Goal: Task Accomplishment & Management: Manage account settings

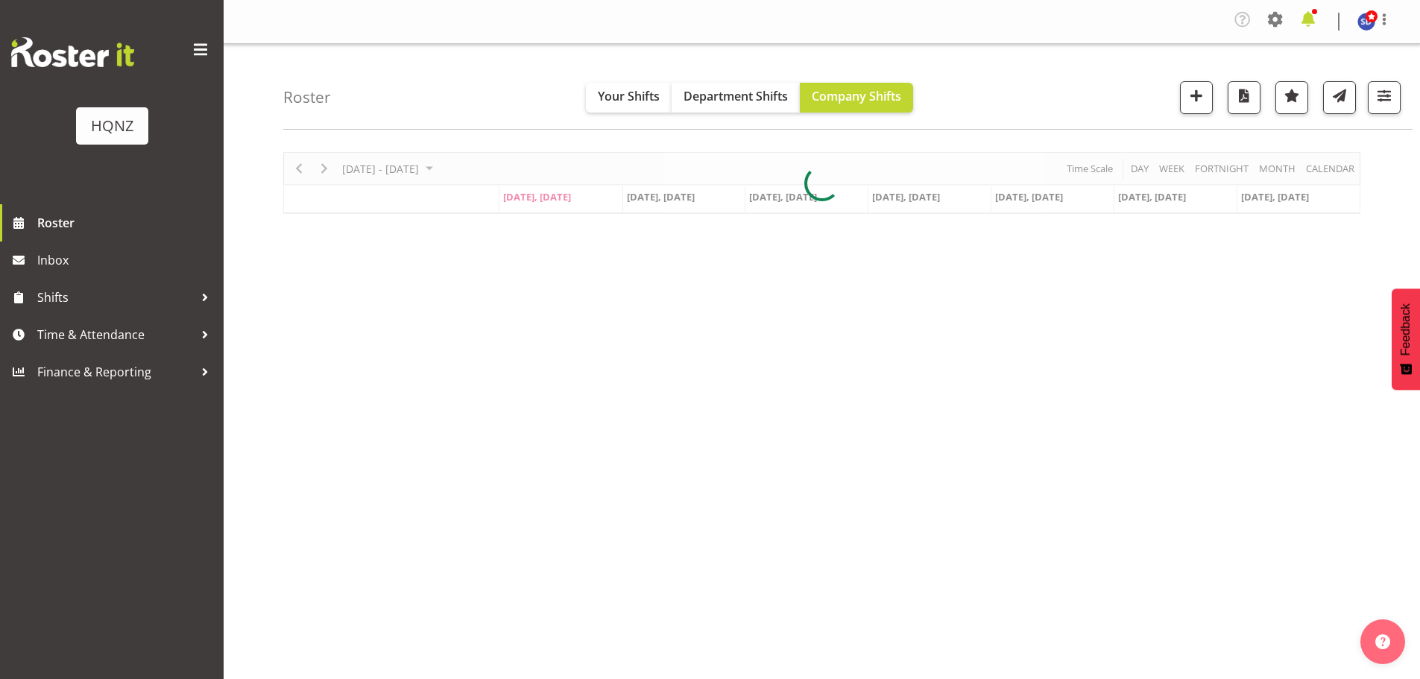
click at [1305, 21] on span at bounding box center [1308, 19] width 24 height 24
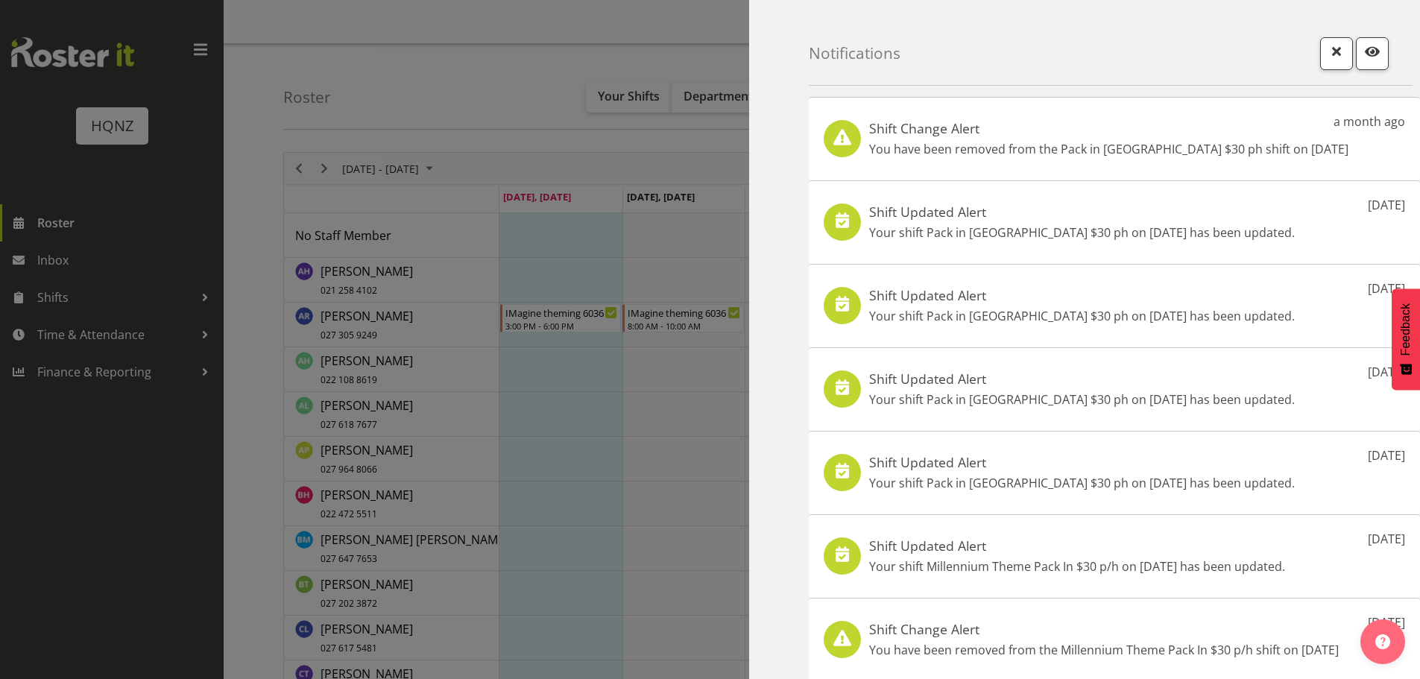
click at [409, 42] on div at bounding box center [710, 339] width 1420 height 679
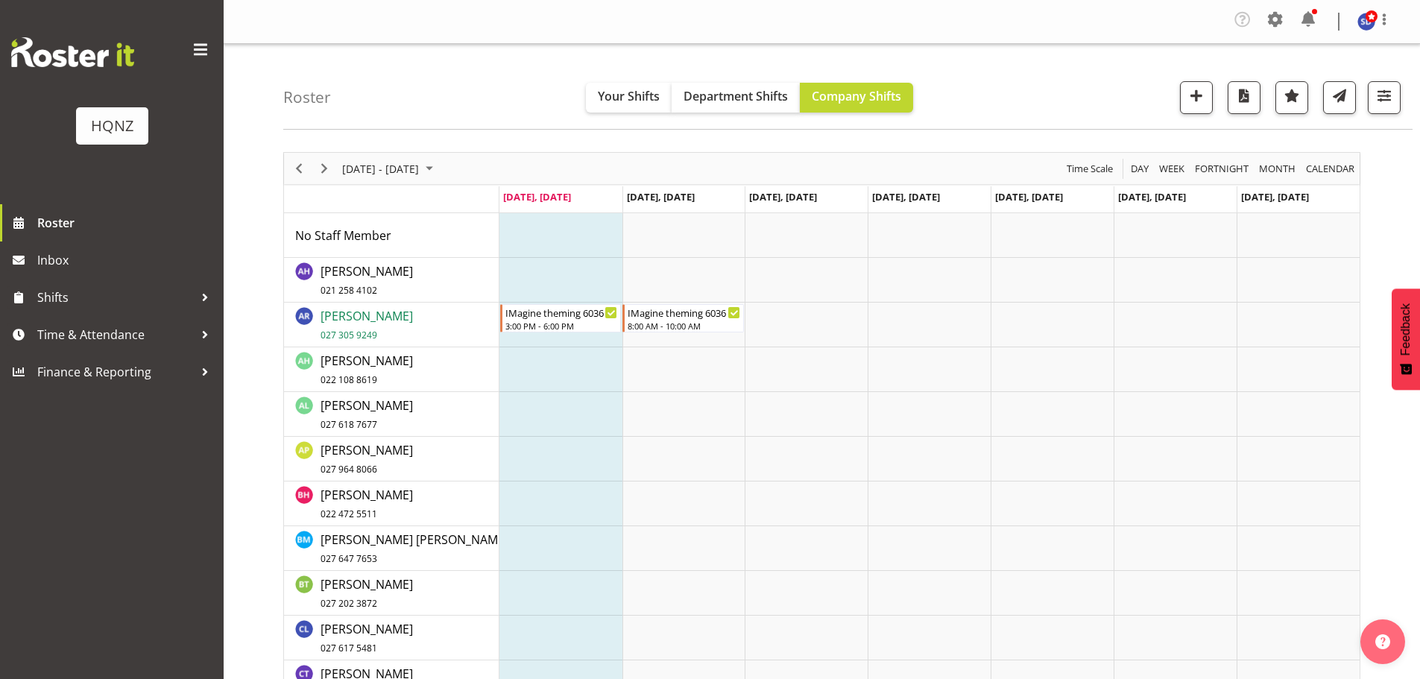
click at [396, 314] on span "Alex Romanytchev 027 305 9249" at bounding box center [367, 325] width 92 height 34
click at [691, 342] on td "Timeline Week of September 4, 2025" at bounding box center [683, 325] width 123 height 45
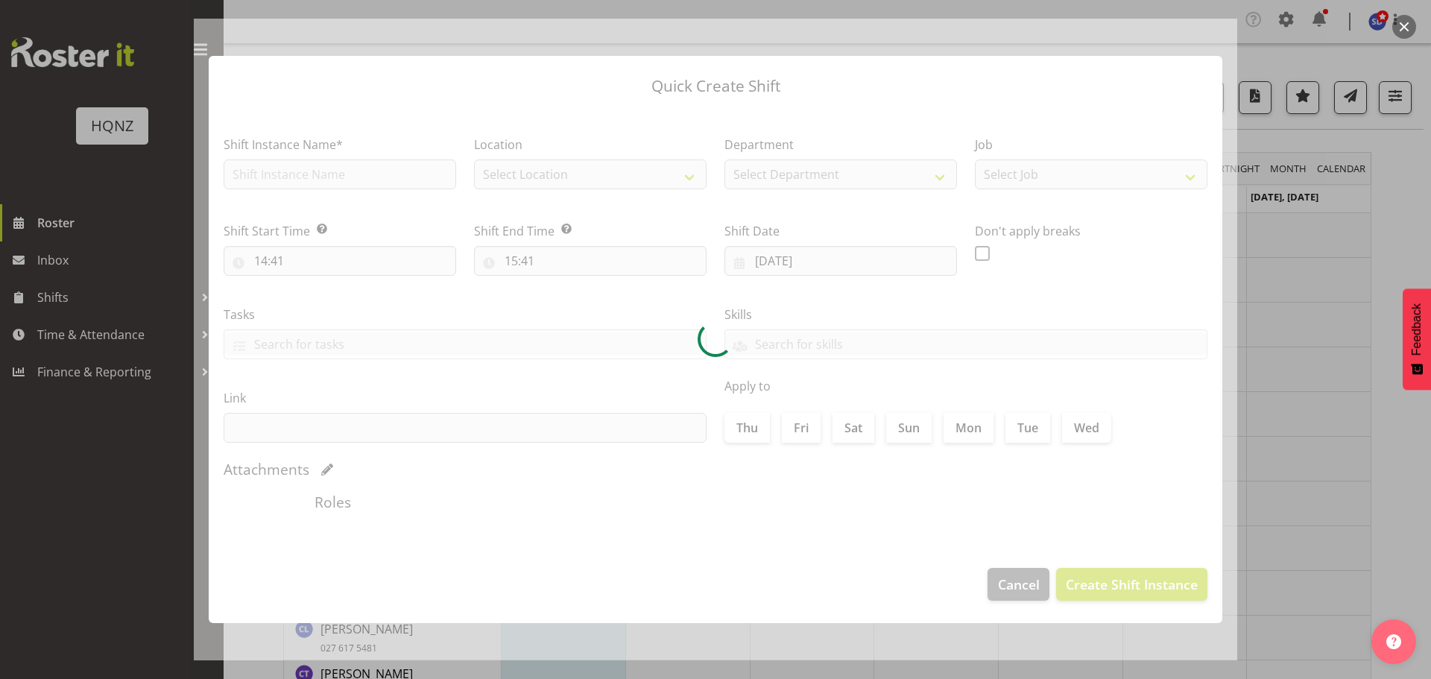
type input "05/09/2025"
checkbox input "true"
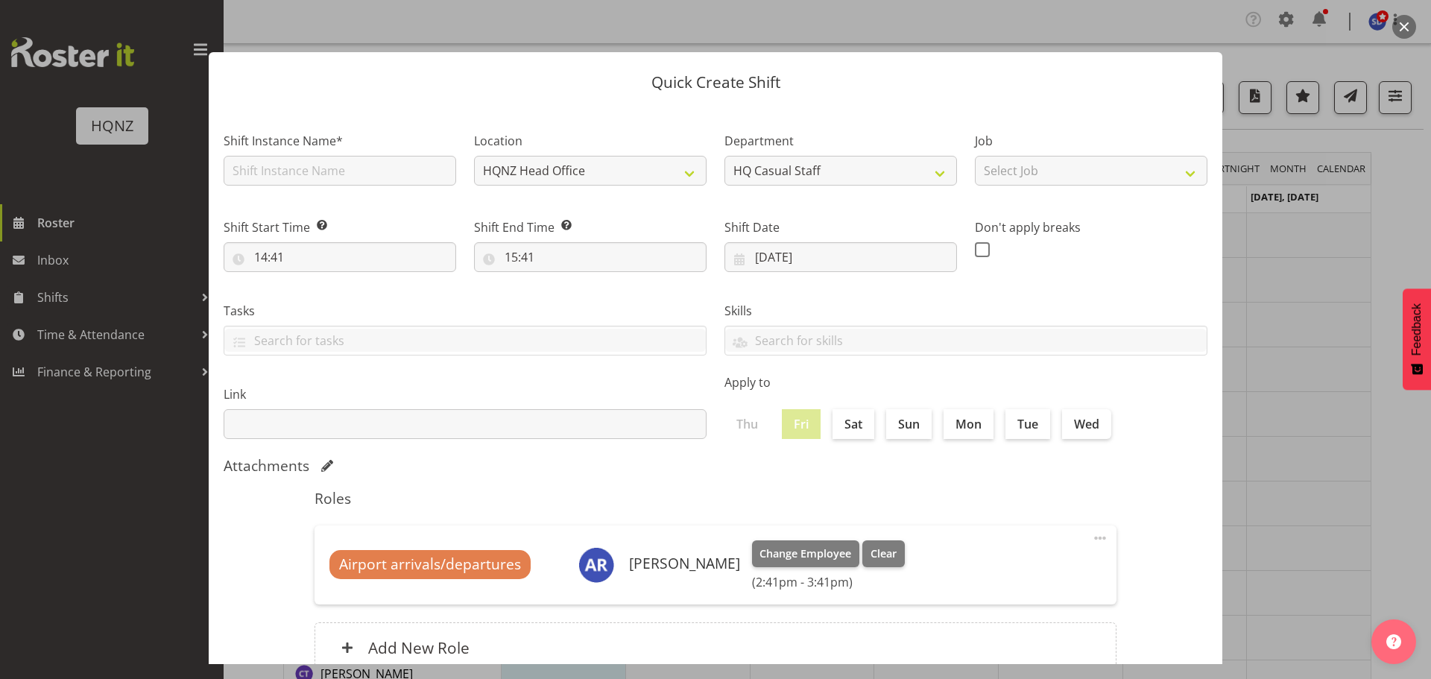
click at [1269, 51] on div at bounding box center [715, 339] width 1431 height 679
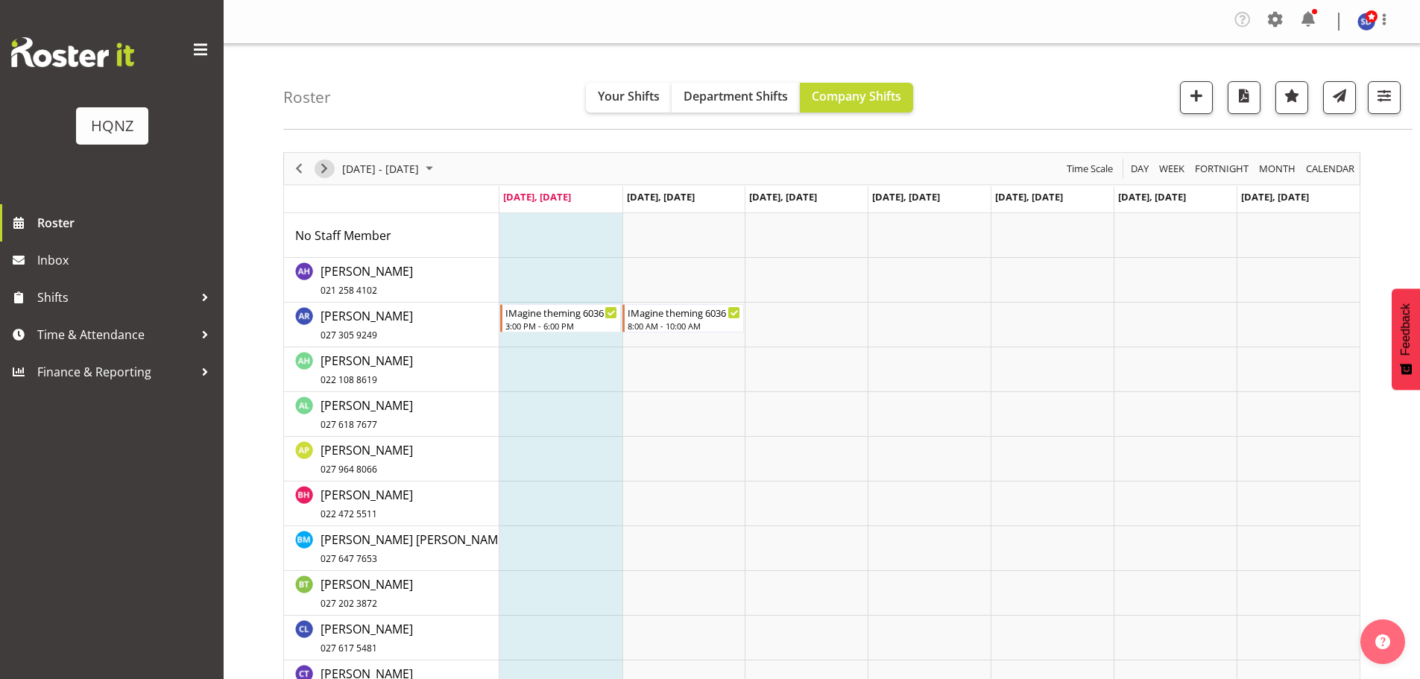
click at [324, 175] on span "Next" at bounding box center [324, 169] width 18 height 19
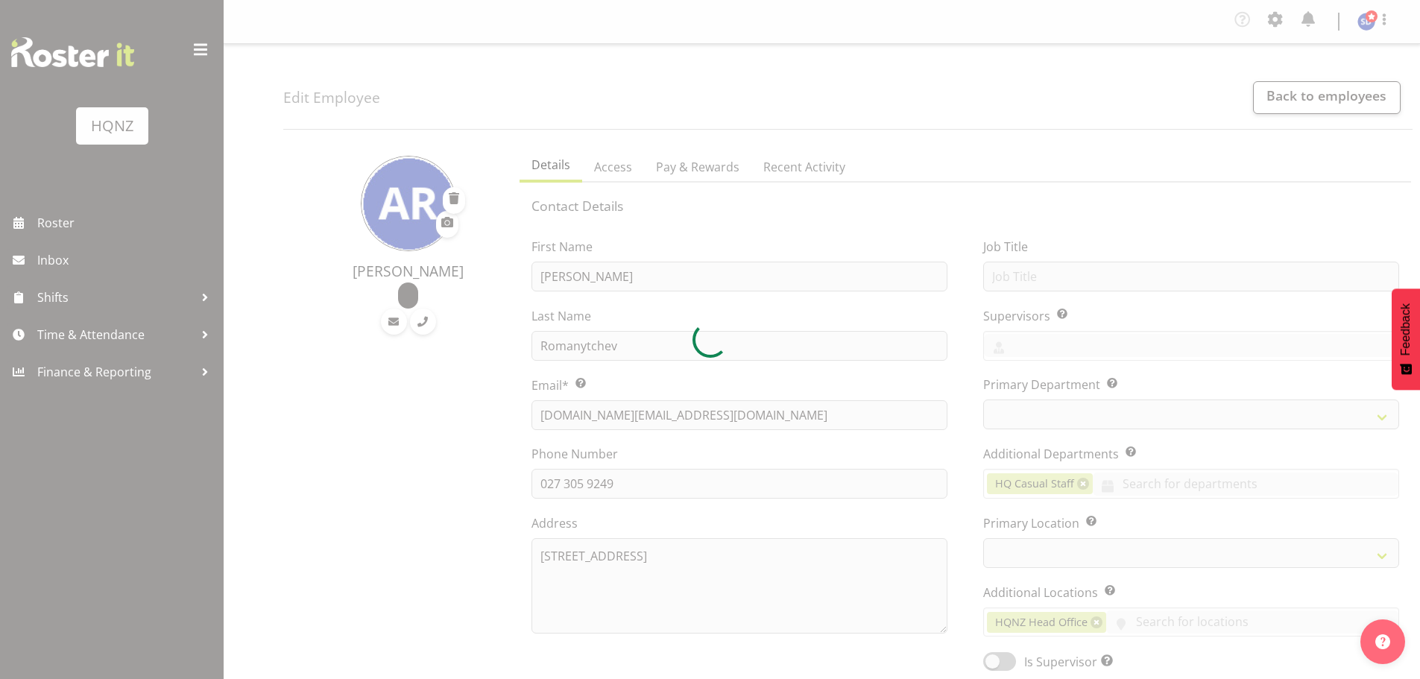
select select "TimelineWeek"
select select
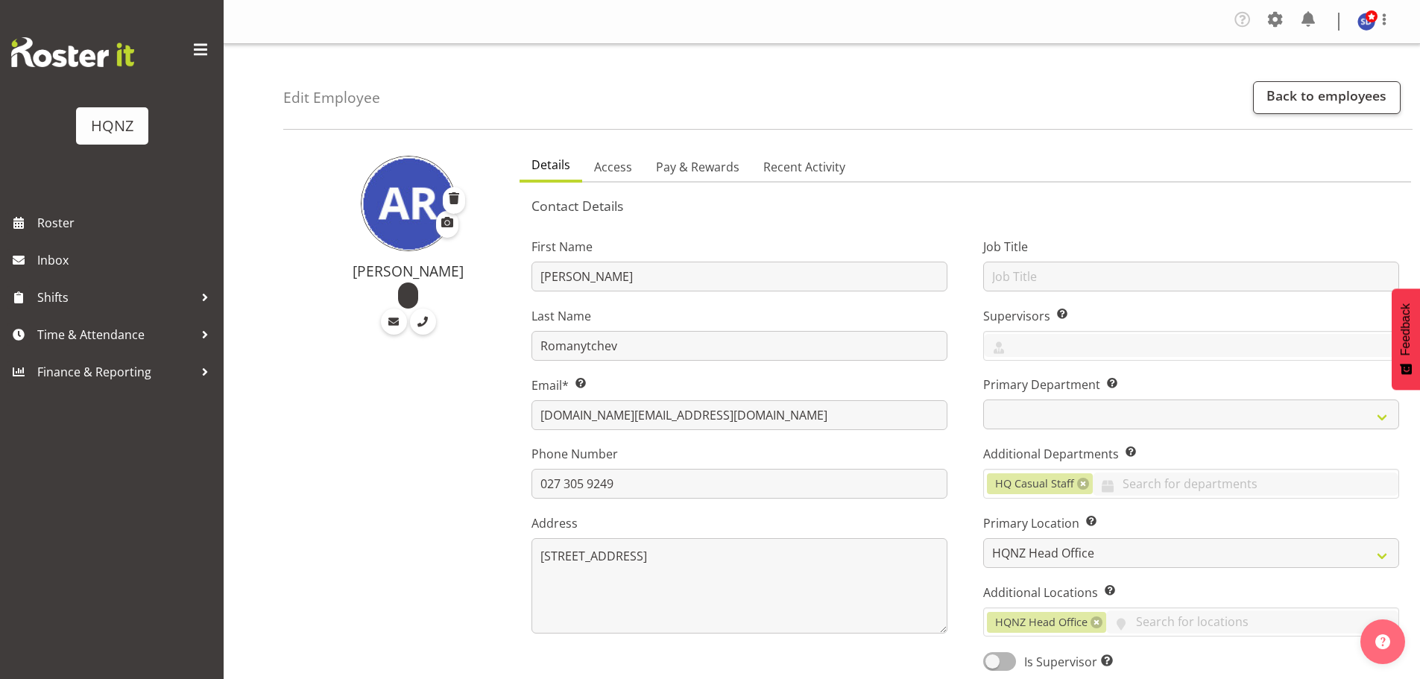
scroll to position [224, 0]
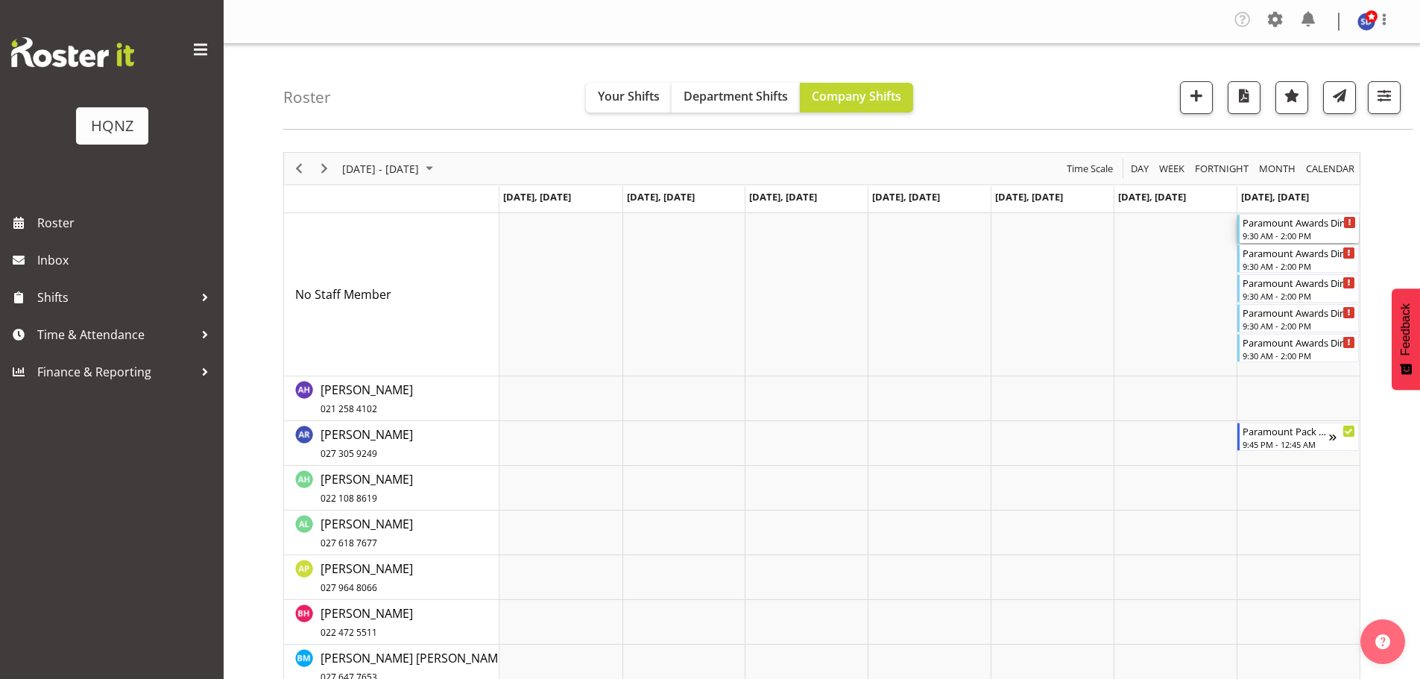
click at [1293, 236] on div "9:30 AM - 2:00 PM" at bounding box center [1299, 236] width 113 height 12
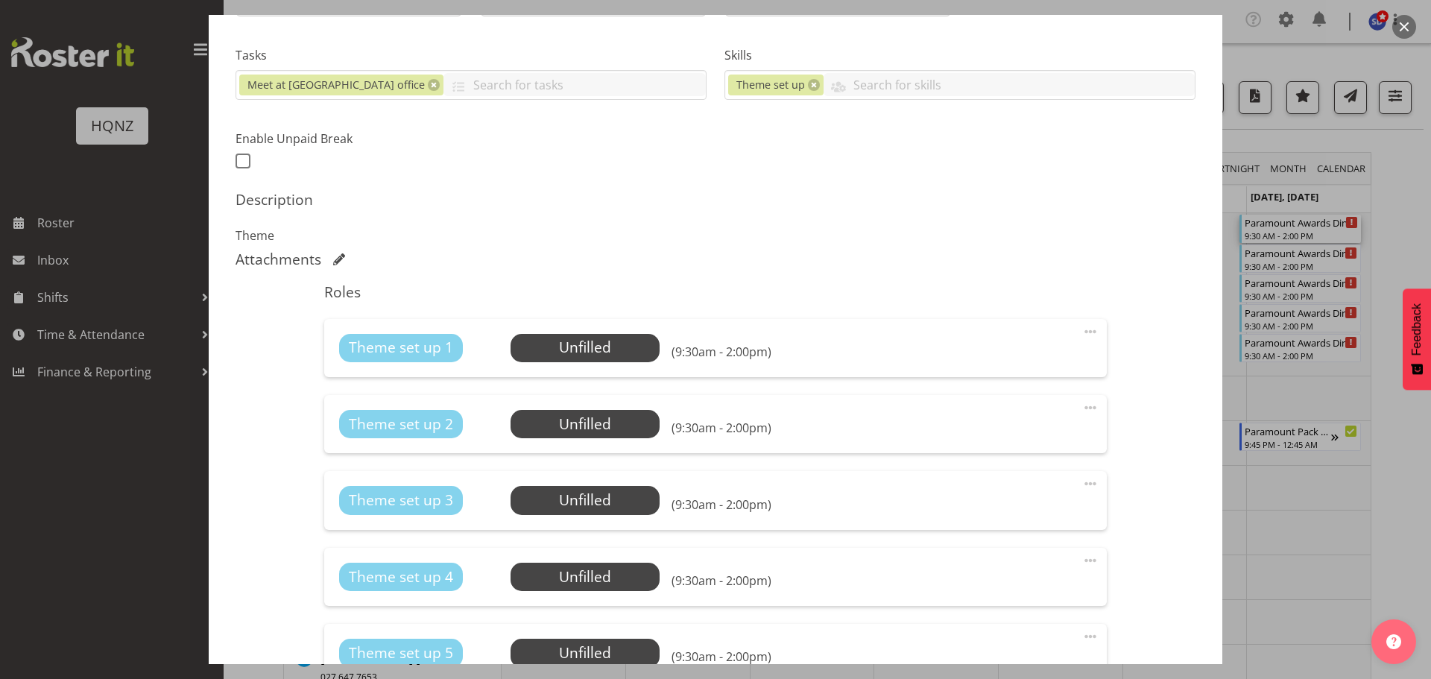
scroll to position [373, 0]
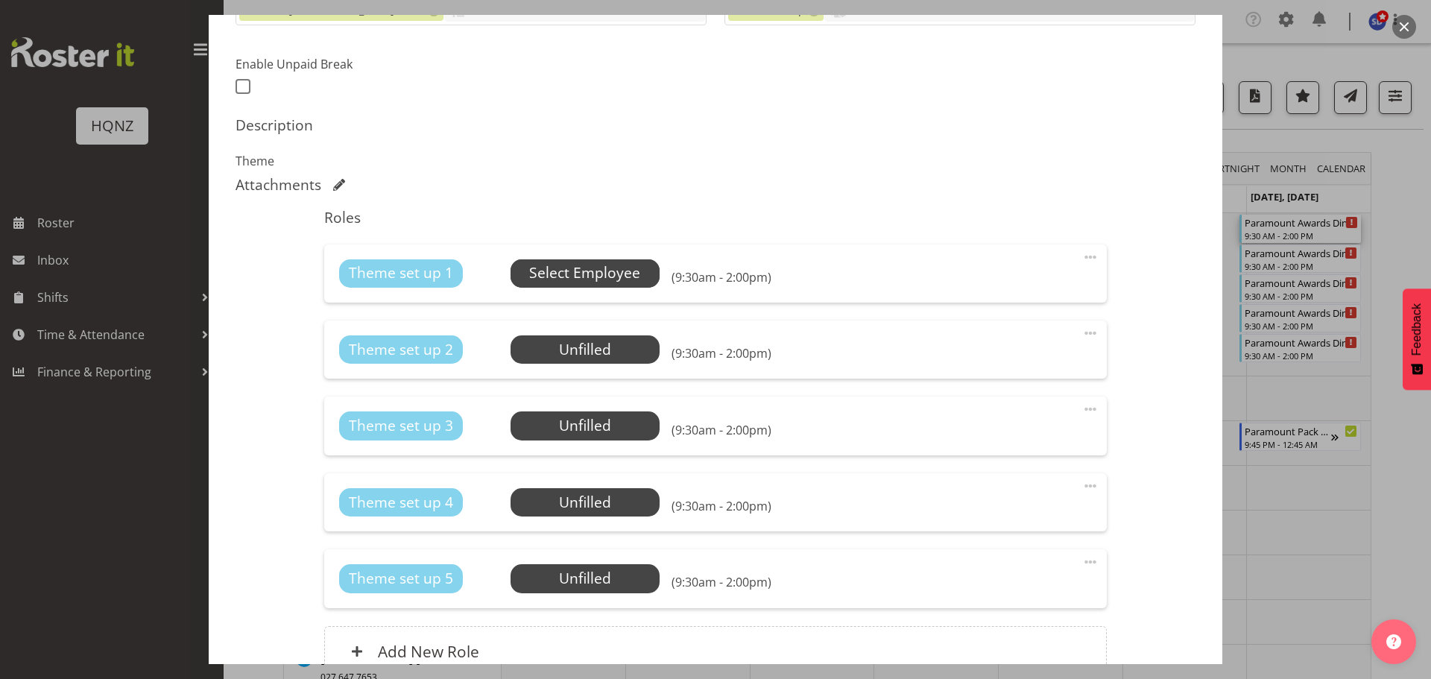
click at [578, 268] on span "Select Employee" at bounding box center [584, 273] width 111 height 22
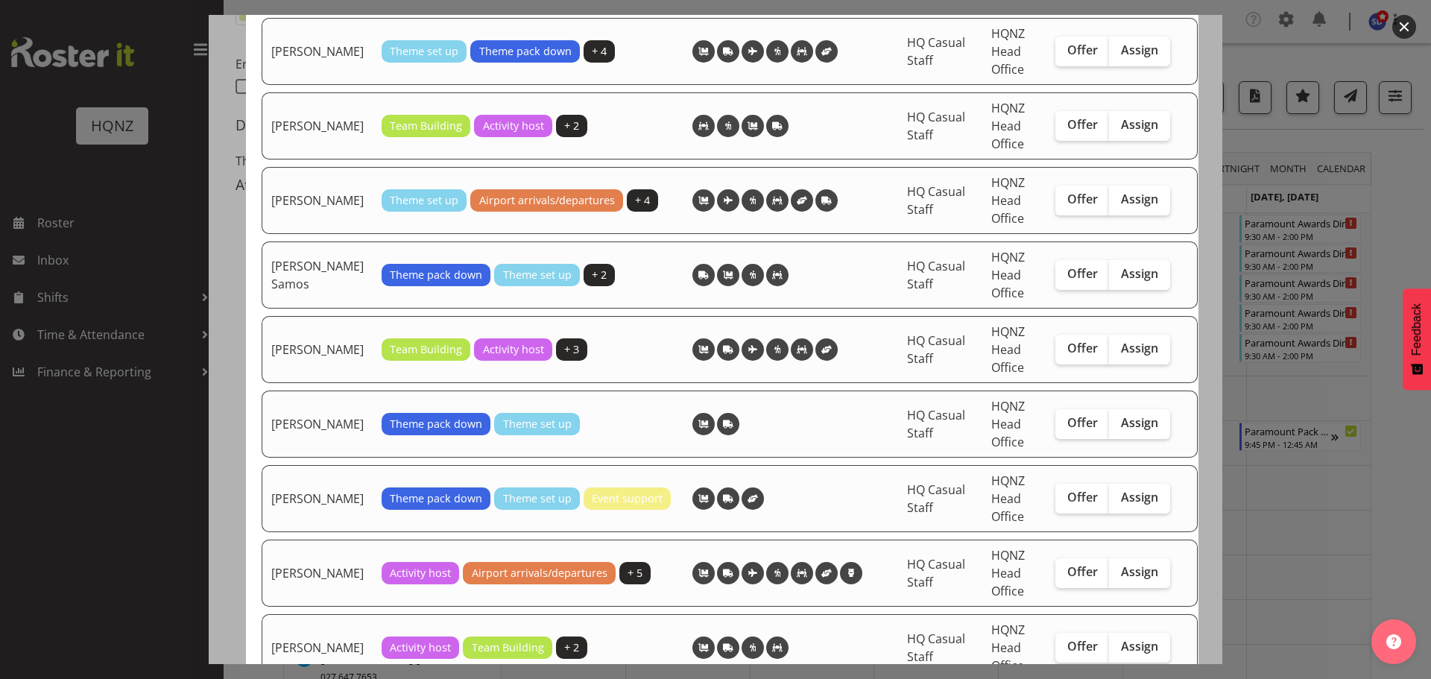
scroll to position [2833, 0]
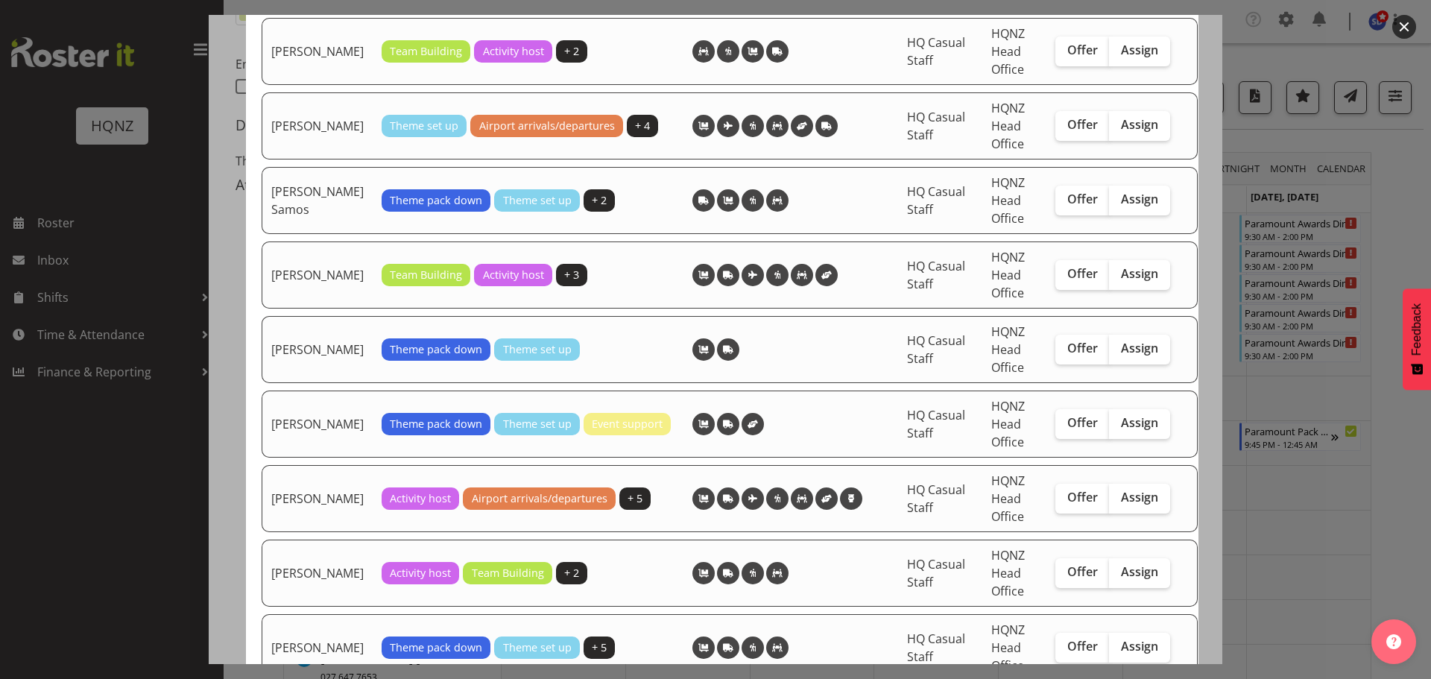
click at [1278, 49] on div at bounding box center [715, 339] width 1431 height 679
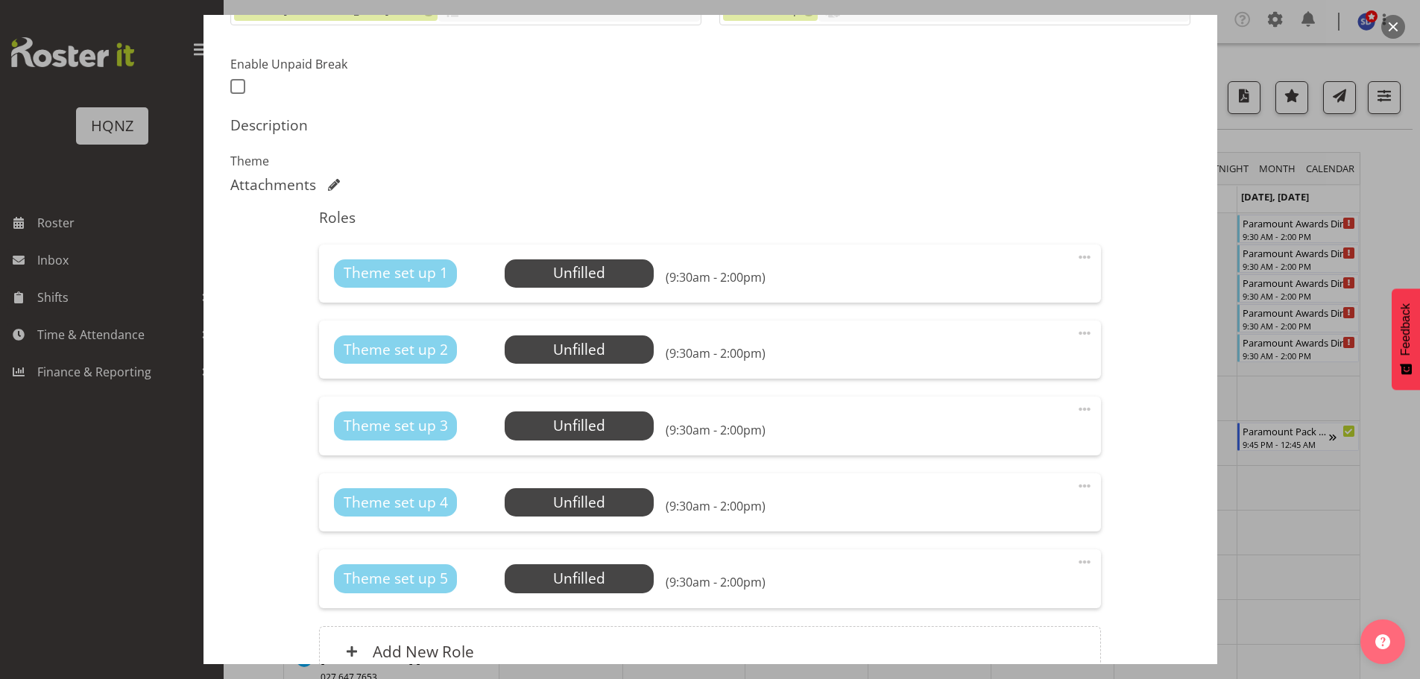
click at [1403, 172] on div at bounding box center [710, 339] width 1420 height 679
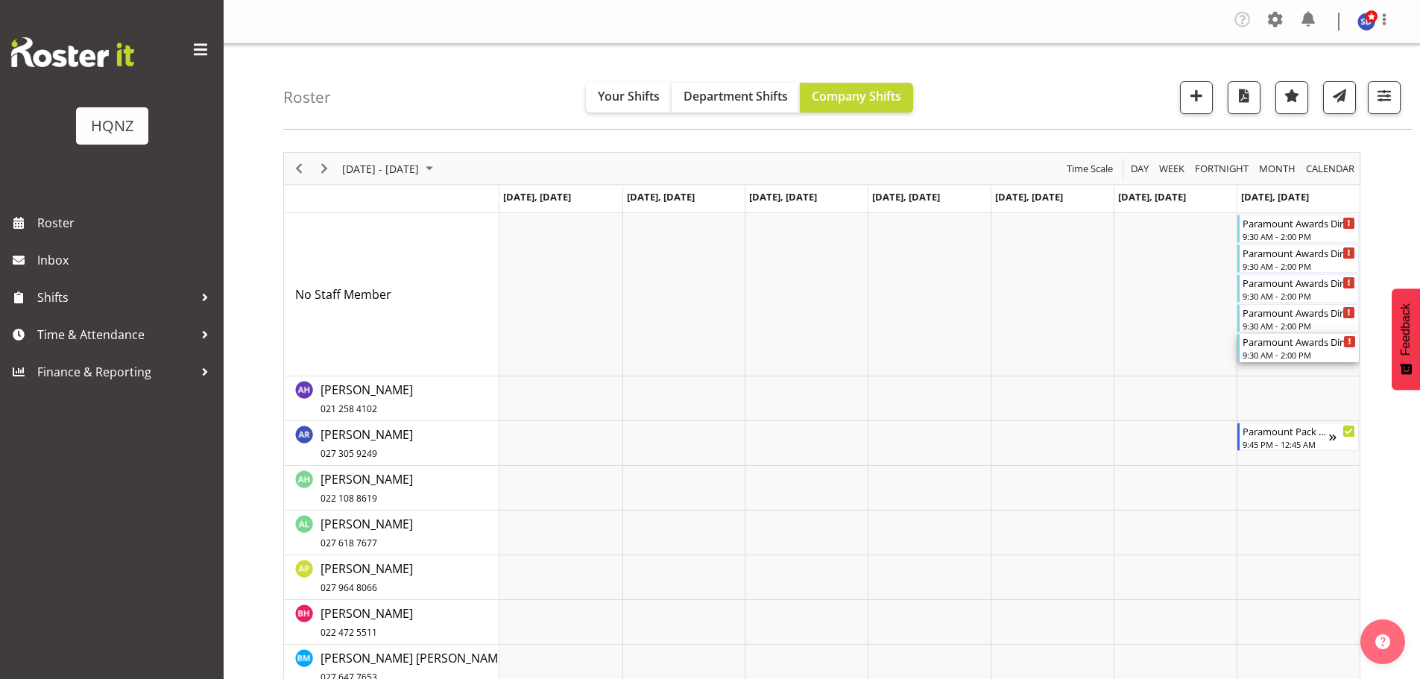
click at [1293, 347] on div "Paramount Awards Dinner Set Up" at bounding box center [1299, 341] width 113 height 15
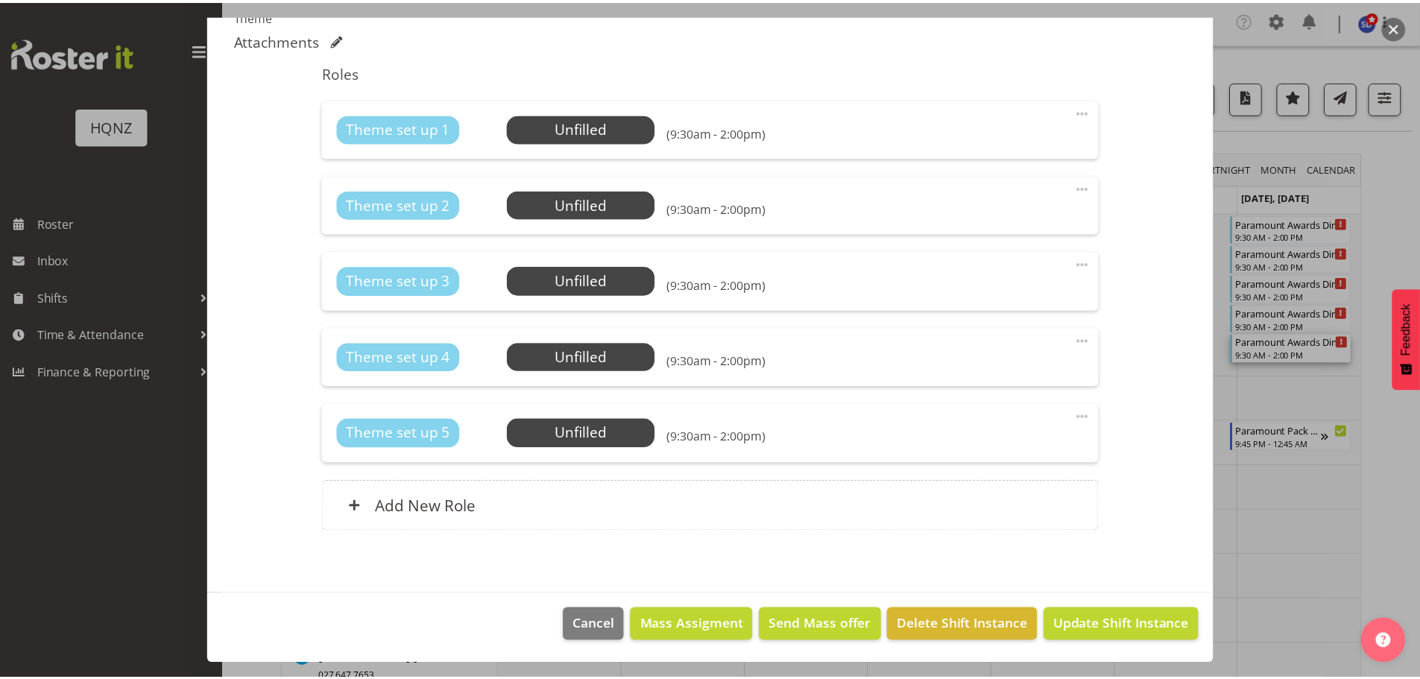
scroll to position [71, 0]
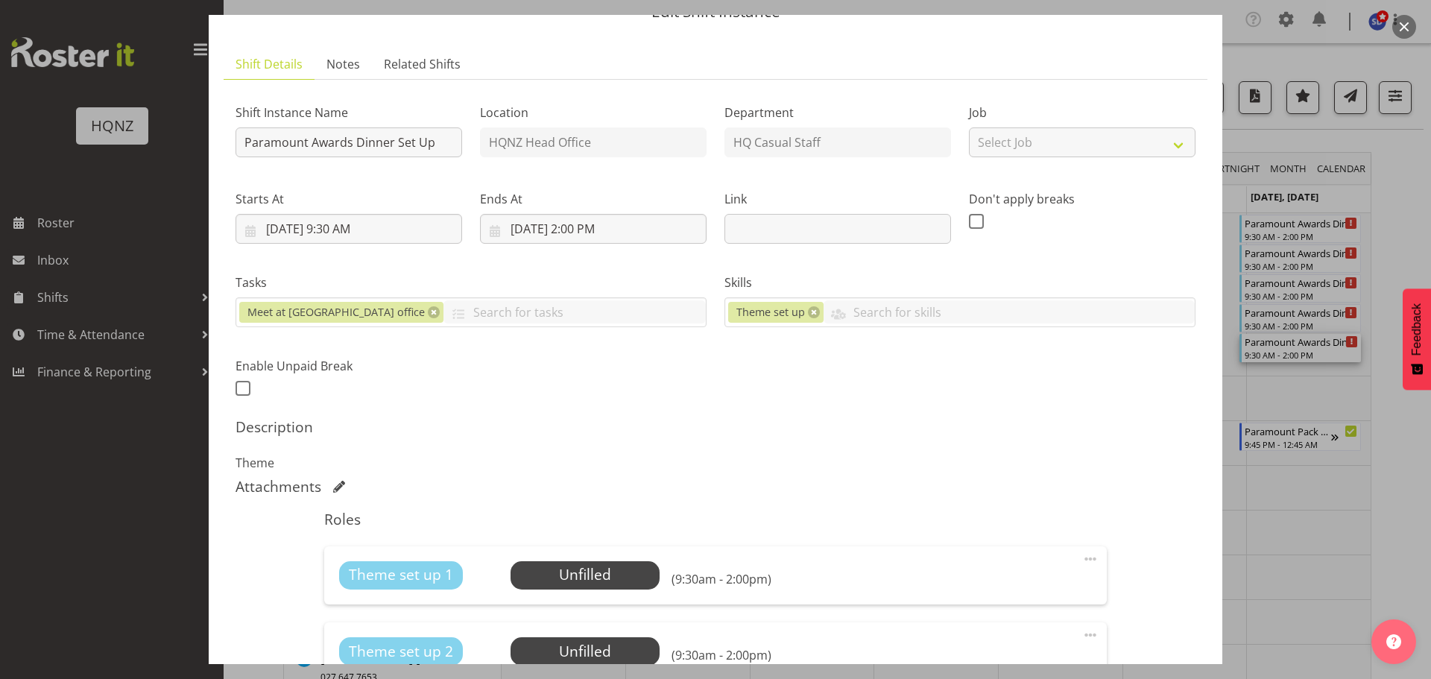
click at [1315, 146] on div at bounding box center [715, 339] width 1431 height 679
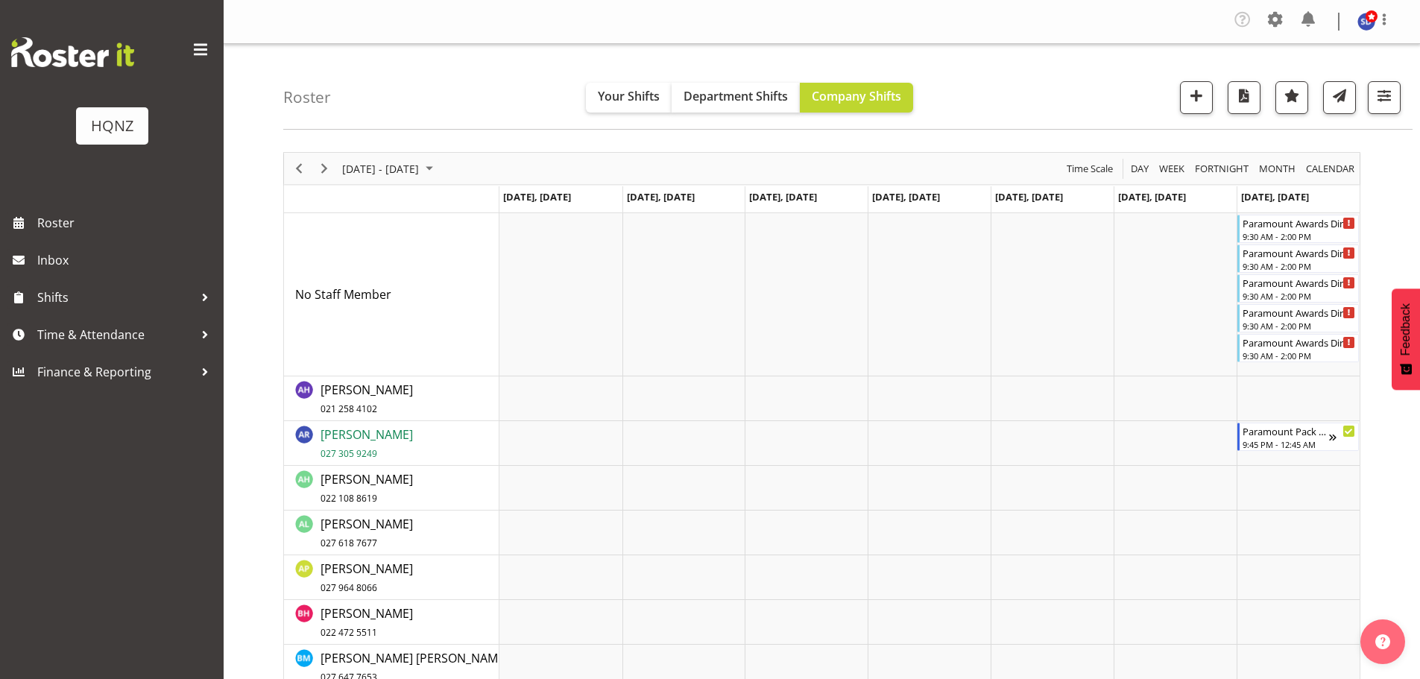
click at [362, 434] on span "Alex Romanytchev 027 305 9249" at bounding box center [367, 443] width 92 height 34
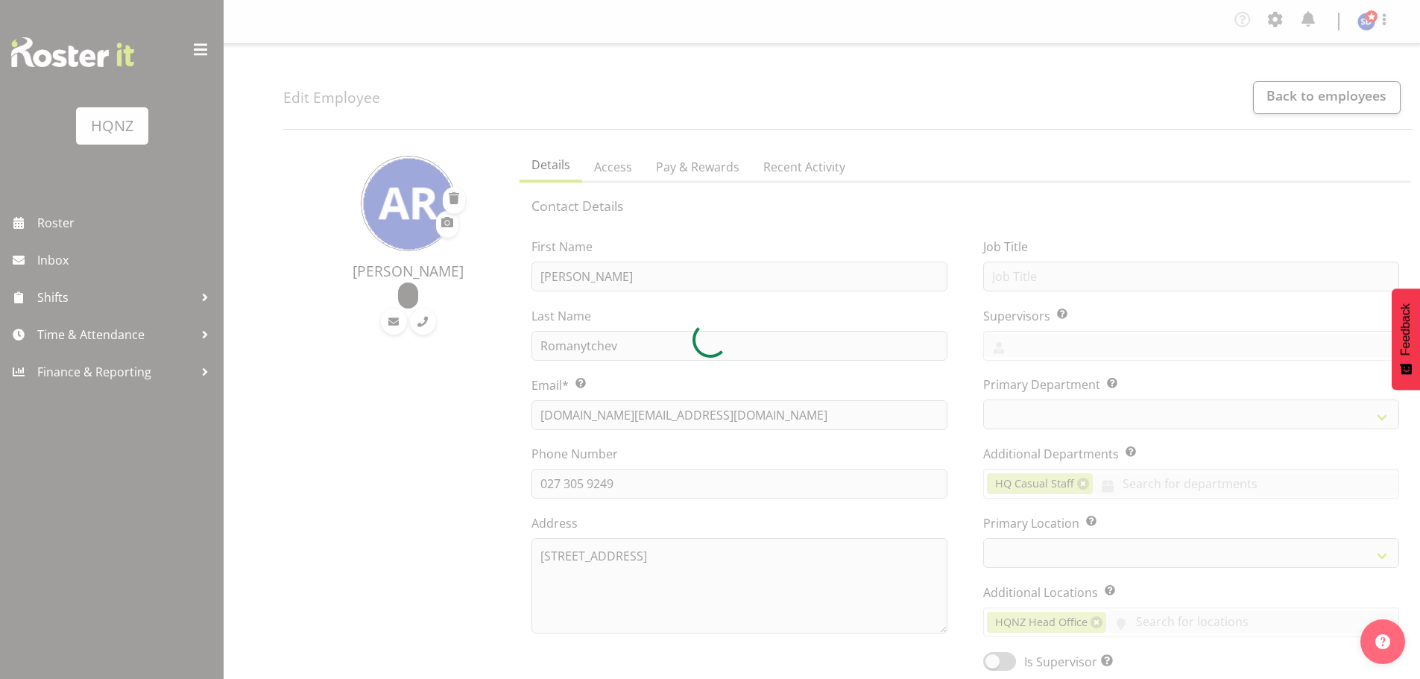
select select "TimelineWeek"
select select
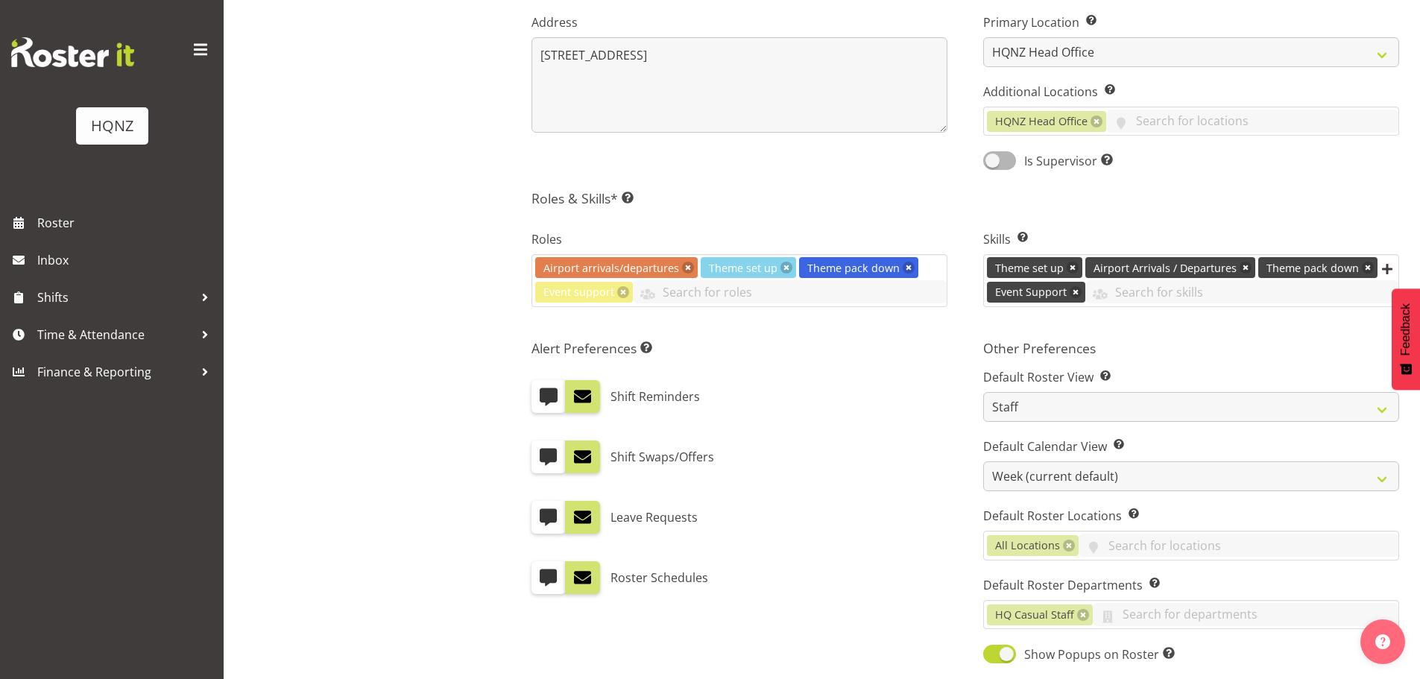
scroll to position [128, 0]
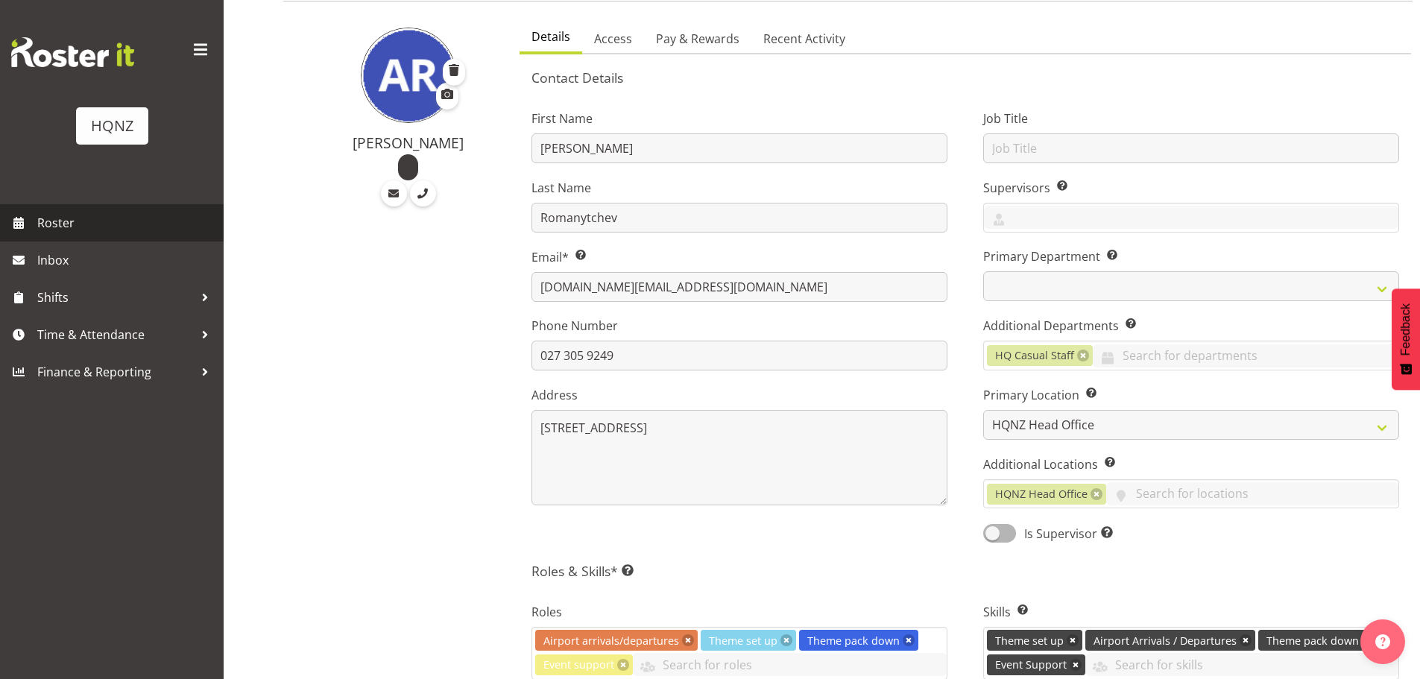
click at [119, 240] on link "Roster" at bounding box center [112, 222] width 224 height 37
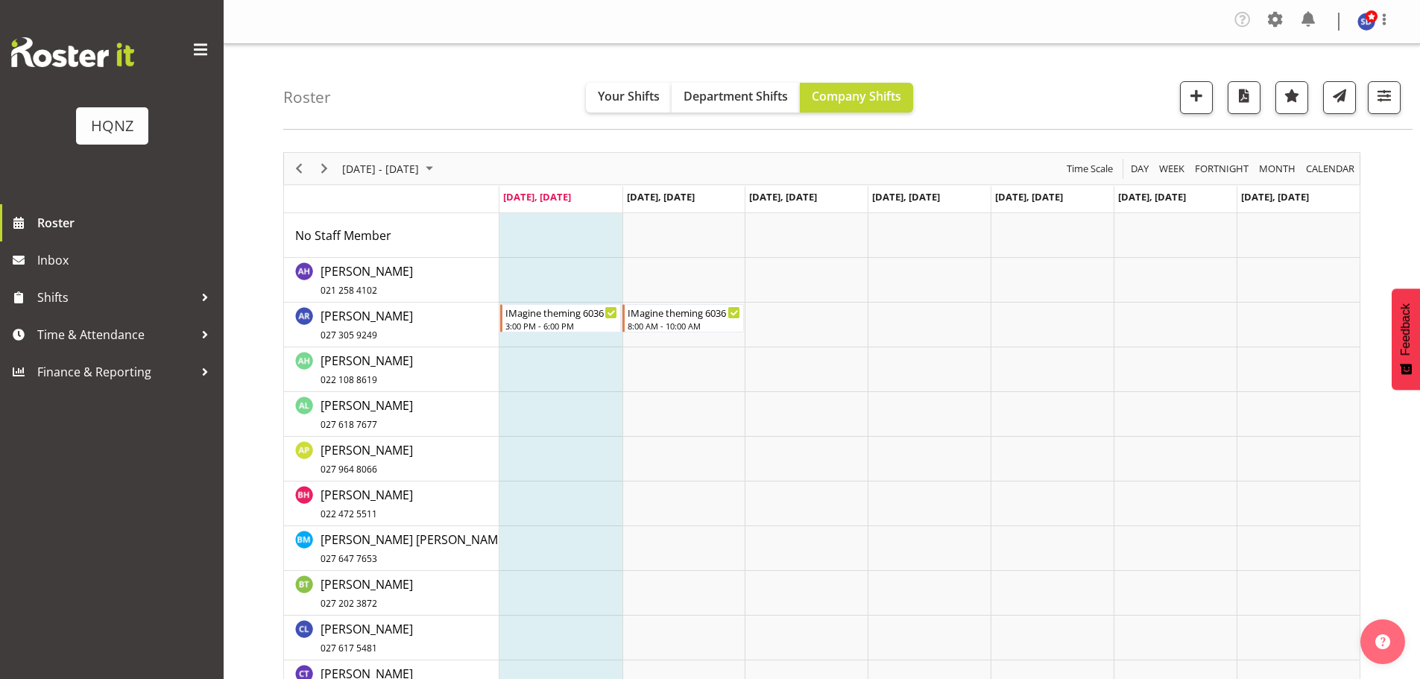
click at [535, 78] on div "Roster Your Shifts Department Shifts Company Shifts All Locations Clear HQNZ He…" at bounding box center [847, 87] width 1129 height 86
click at [319, 169] on span "Next" at bounding box center [324, 169] width 18 height 19
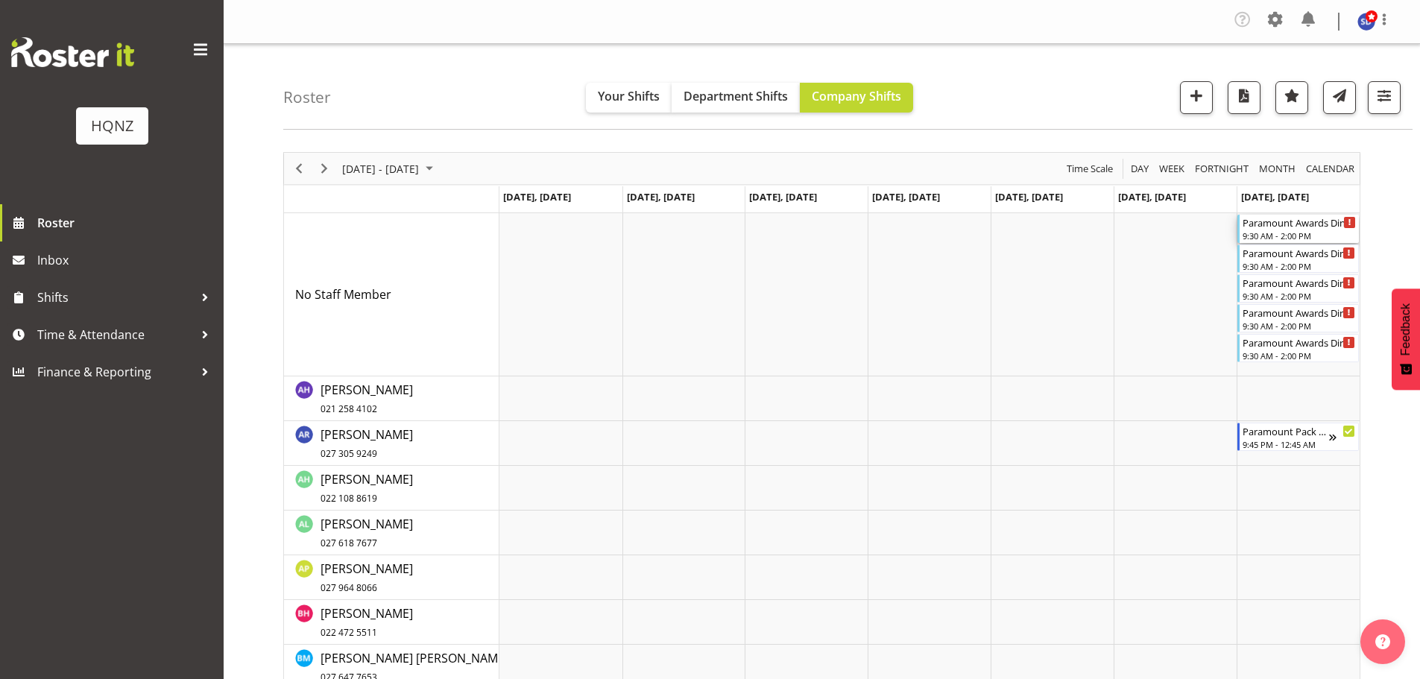
click at [1278, 236] on div "9:30 AM - 2:00 PM" at bounding box center [1299, 236] width 113 height 12
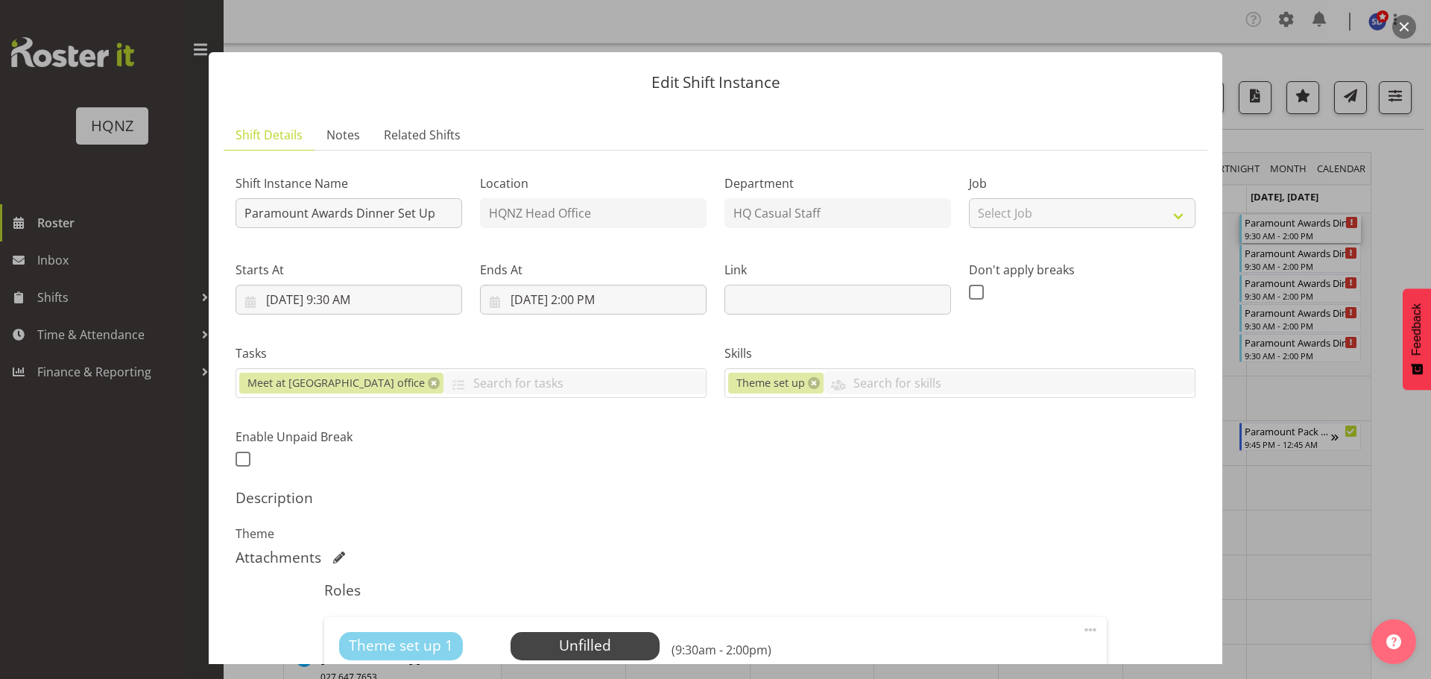
click at [1278, 41] on div at bounding box center [715, 339] width 1431 height 679
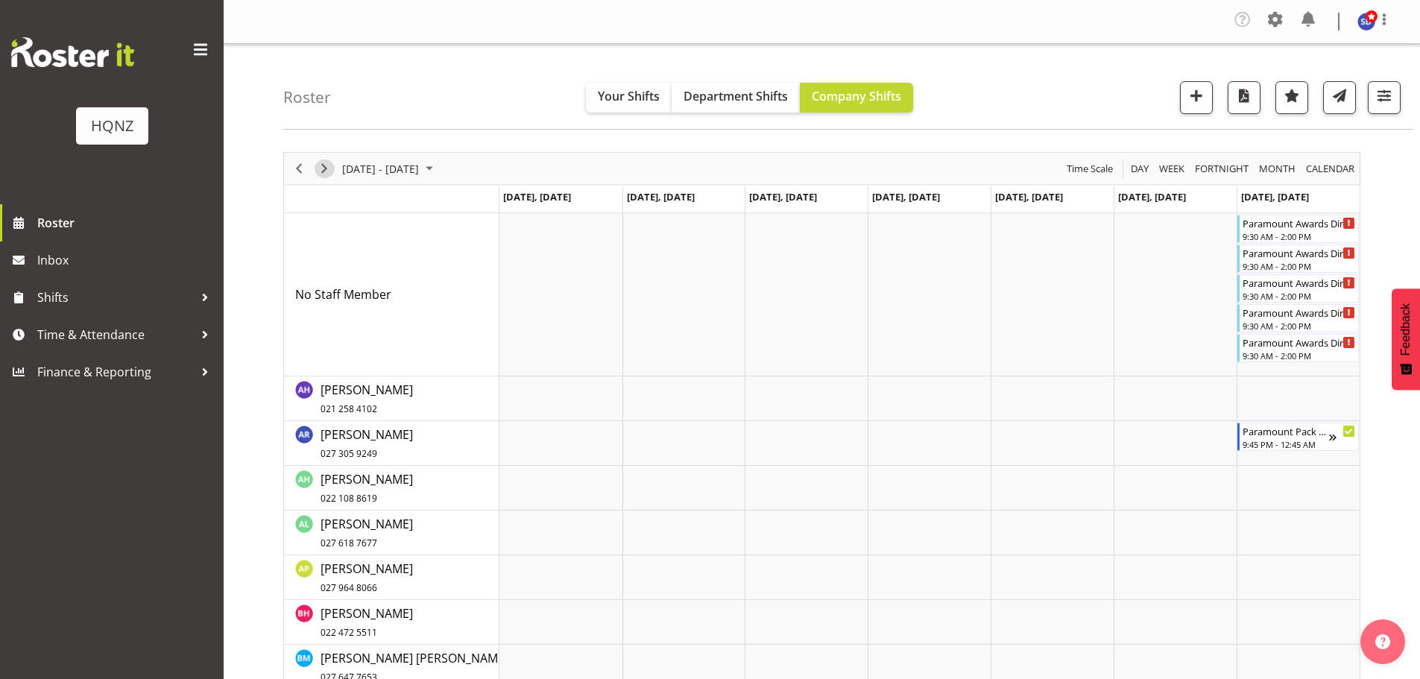
click at [321, 174] on span "Next" at bounding box center [324, 169] width 18 height 19
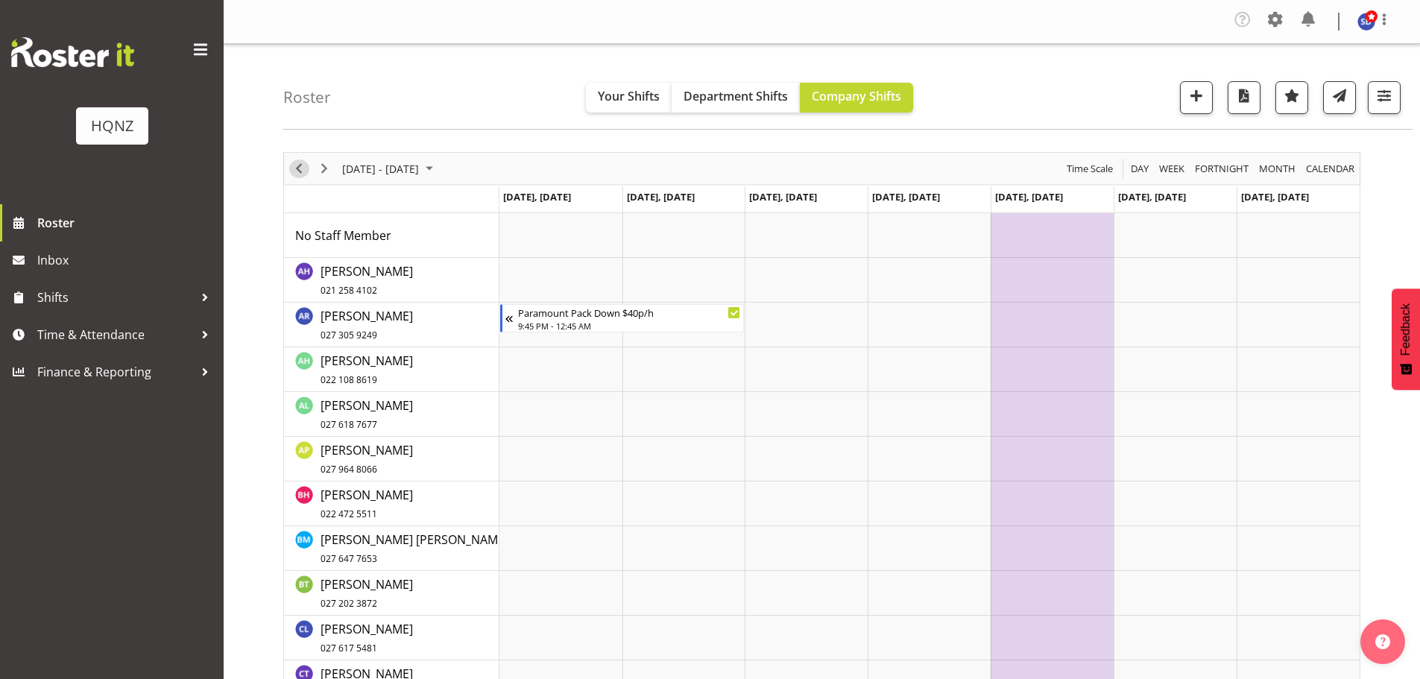
click at [303, 168] on span "Previous" at bounding box center [299, 169] width 18 height 19
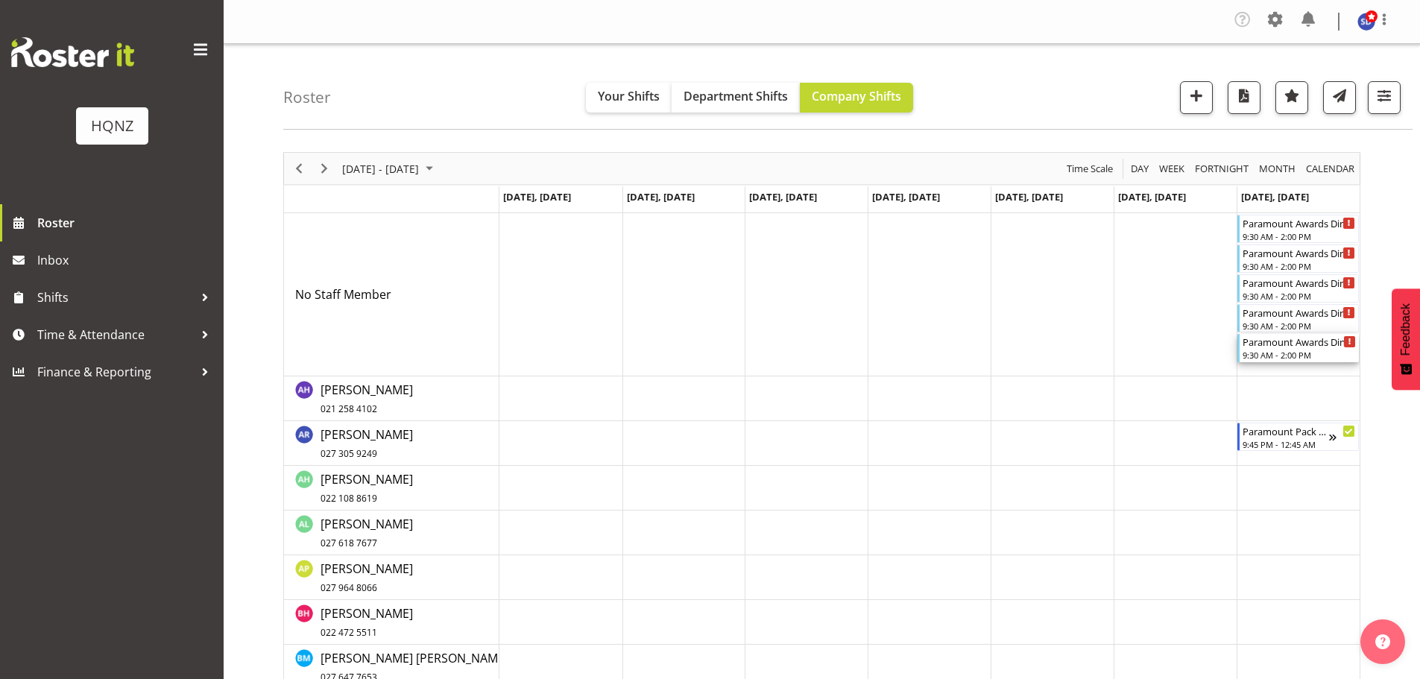
click at [1319, 347] on div "Paramount Awards Dinner Set Up" at bounding box center [1299, 341] width 113 height 15
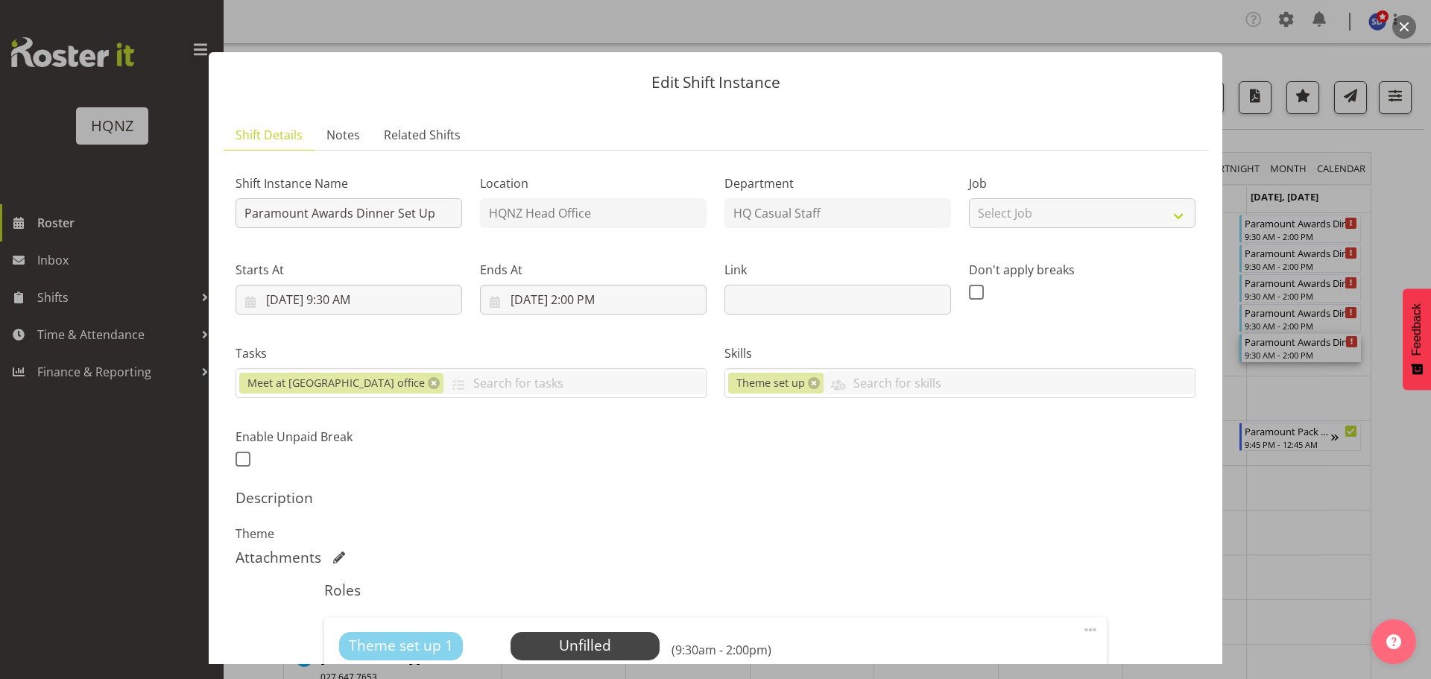
scroll to position [373, 0]
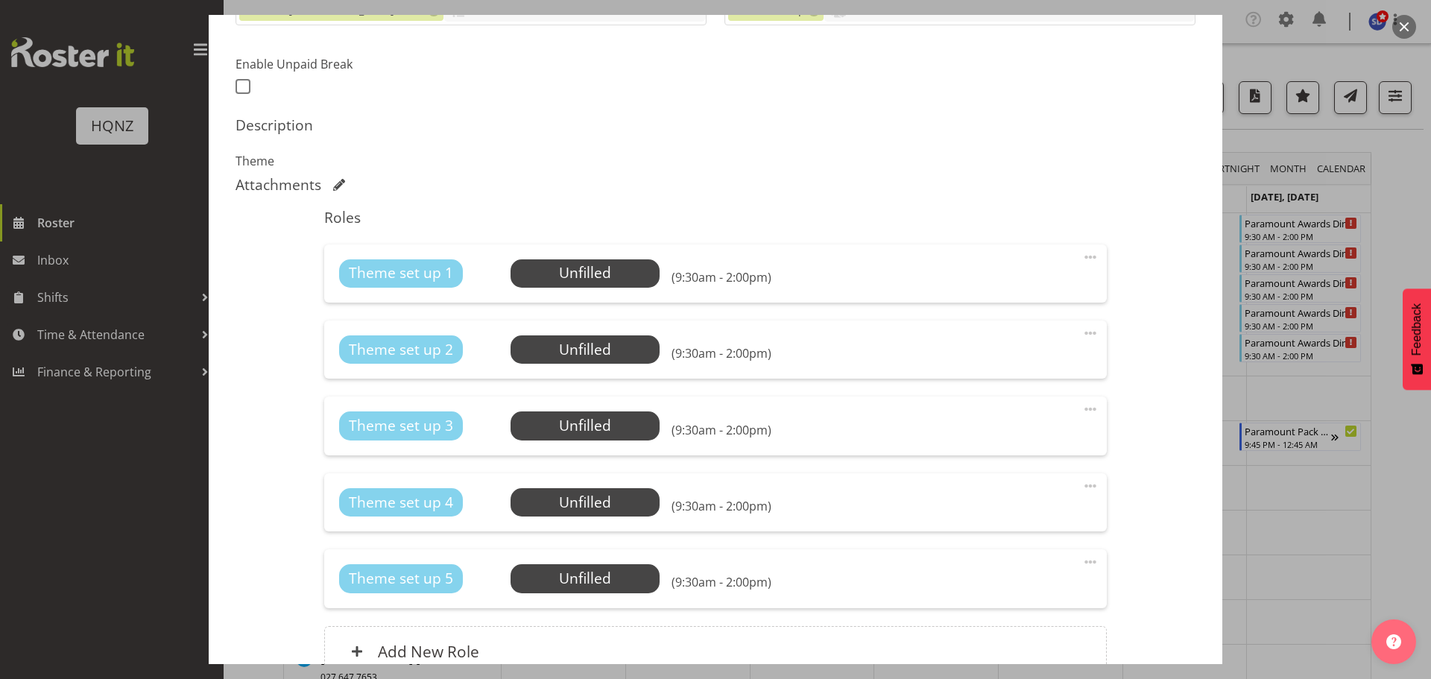
click at [625, 288] on div "Theme set up 1 Unfilled Select Employee (9:30am - 2:00pm) Edit Cover Role Delete" at bounding box center [715, 274] width 782 height 58
click at [621, 276] on span "Select Employee" at bounding box center [584, 273] width 111 height 22
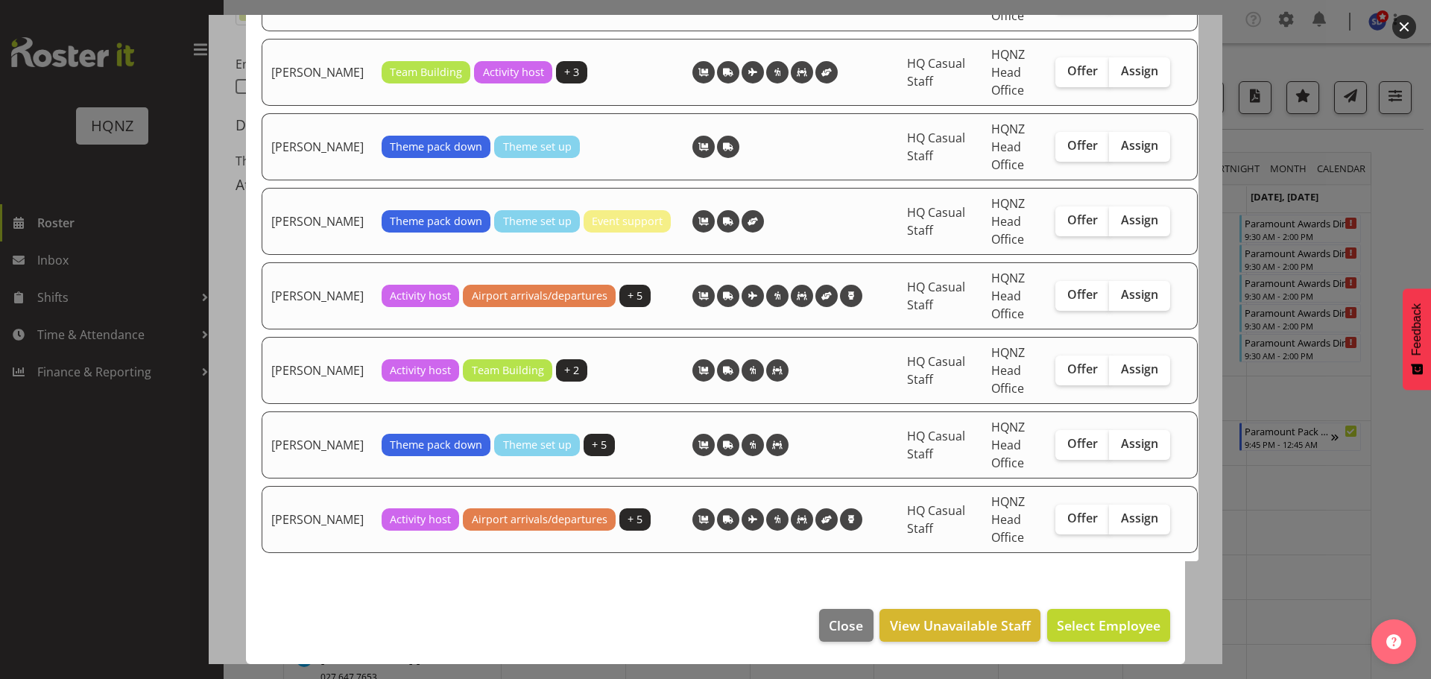
scroll to position [2904, 0]
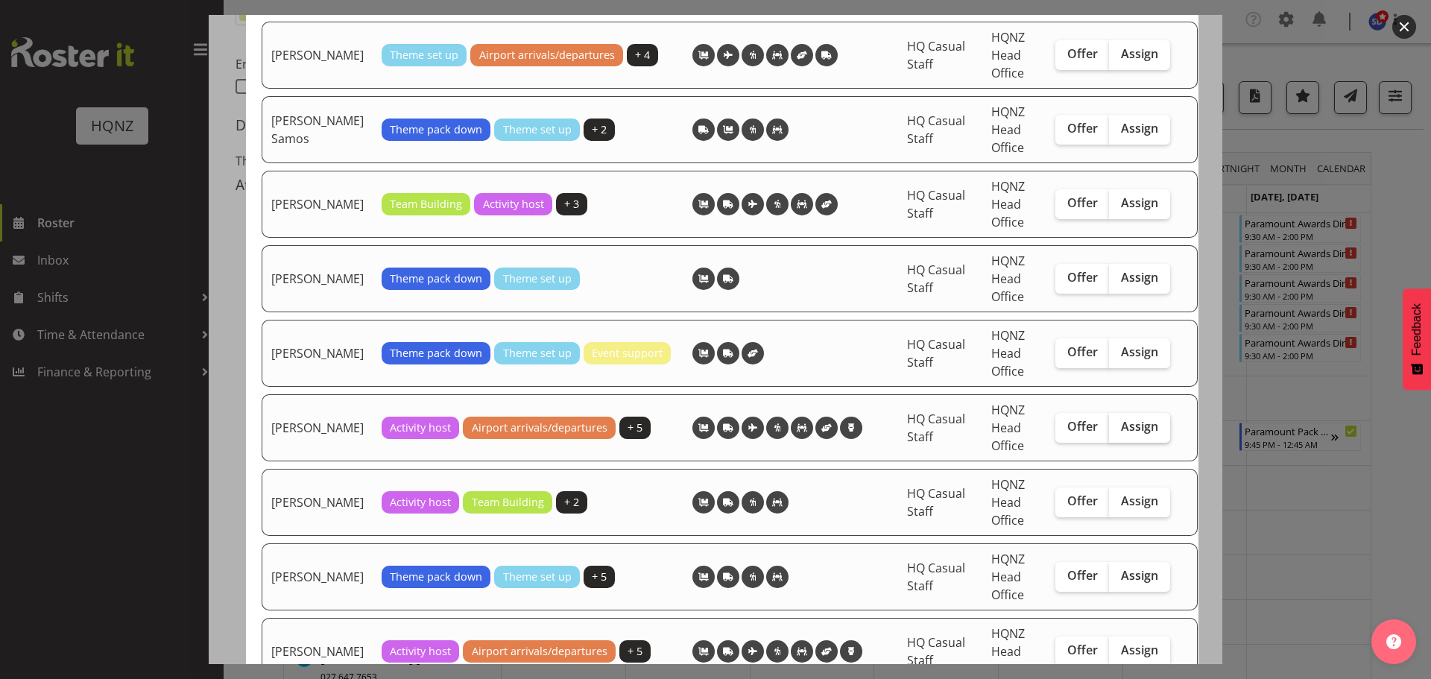
click at [1130, 434] on span "Assign" at bounding box center [1139, 426] width 37 height 15
click at [1119, 432] on input "Assign" at bounding box center [1114, 427] width 10 height 10
checkbox input "true"
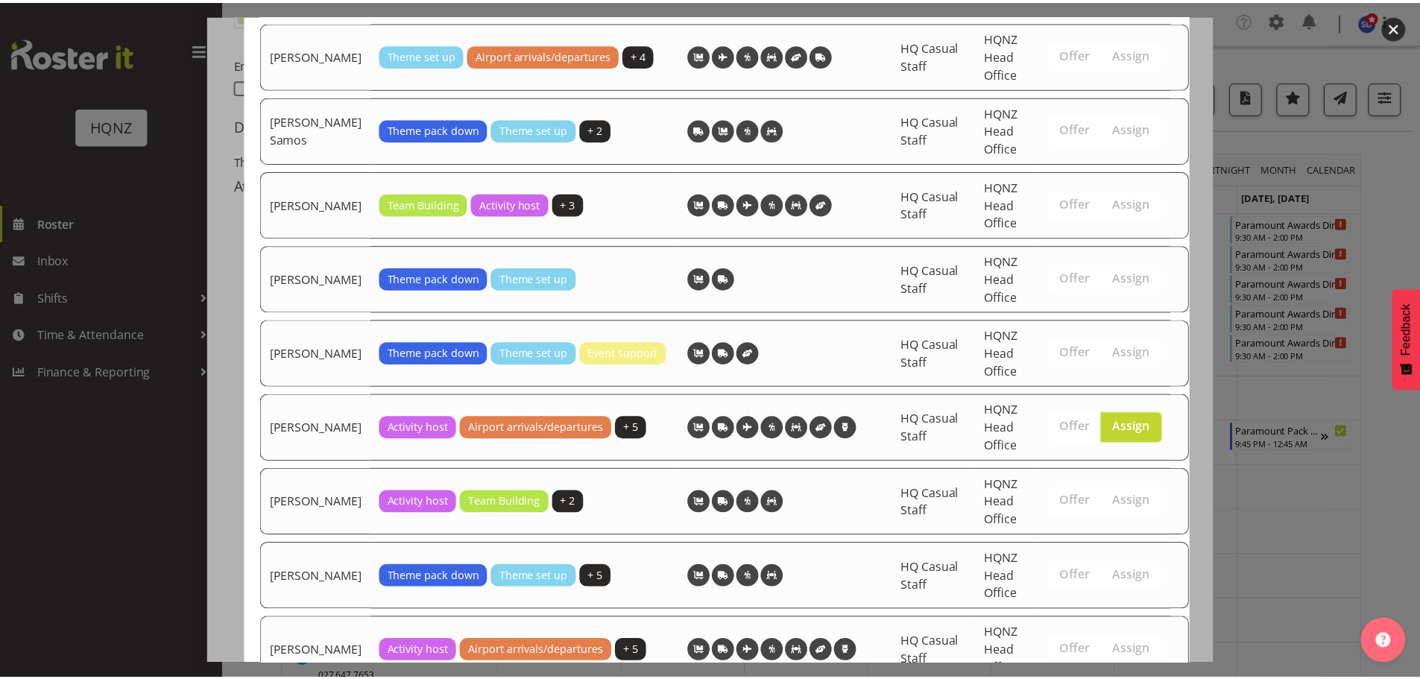
scroll to position [3053, 0]
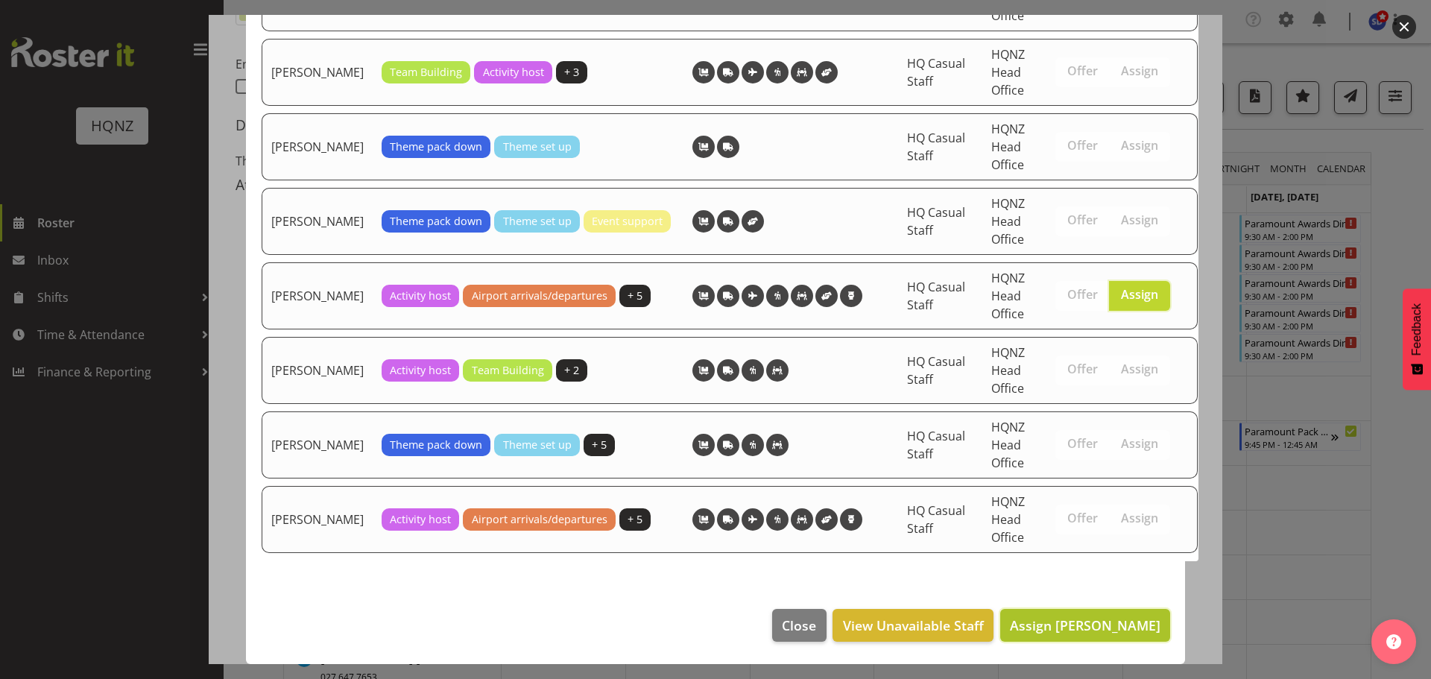
click at [1091, 627] on span "Assign [PERSON_NAME]" at bounding box center [1085, 625] width 151 height 18
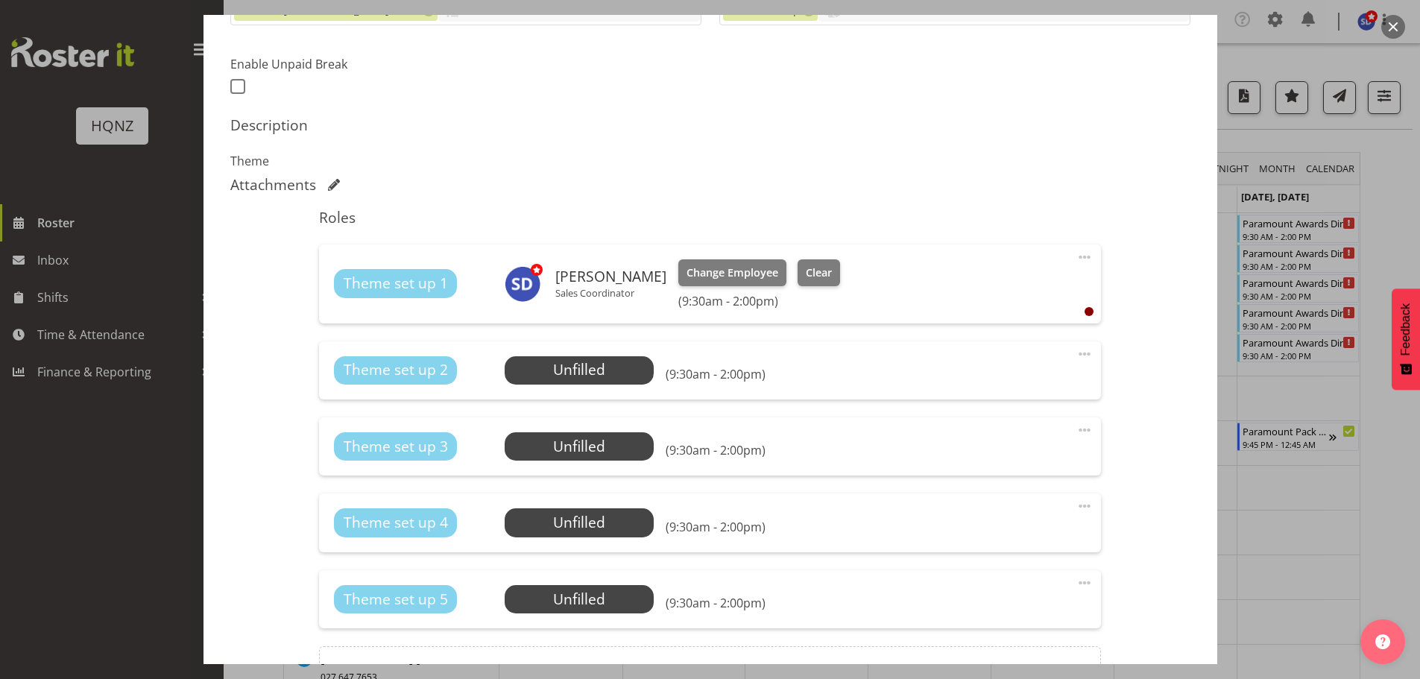
click at [1281, 63] on div at bounding box center [710, 339] width 1420 height 679
